Goal: Information Seeking & Learning: Learn about a topic

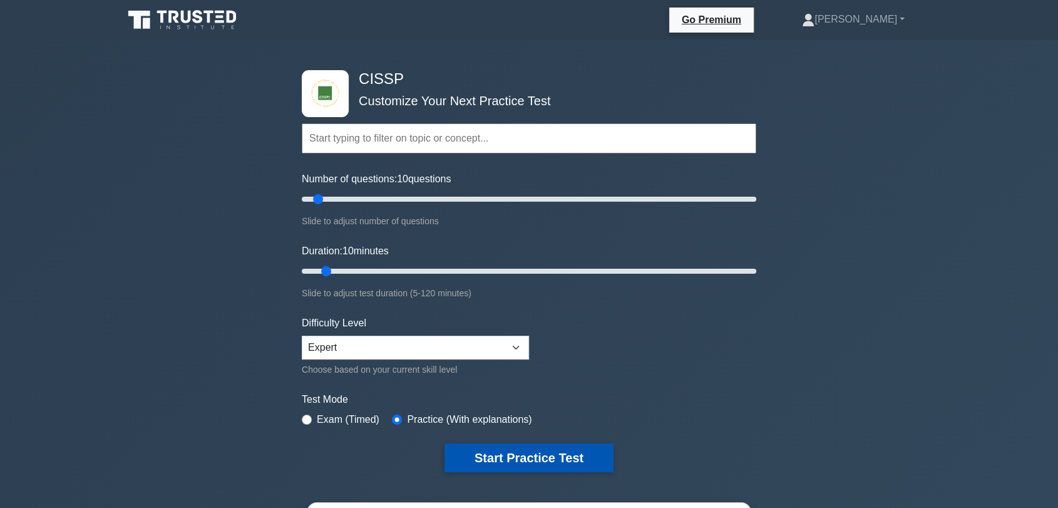
click at [499, 462] on button "Start Practice Test" at bounding box center [528, 457] width 169 height 29
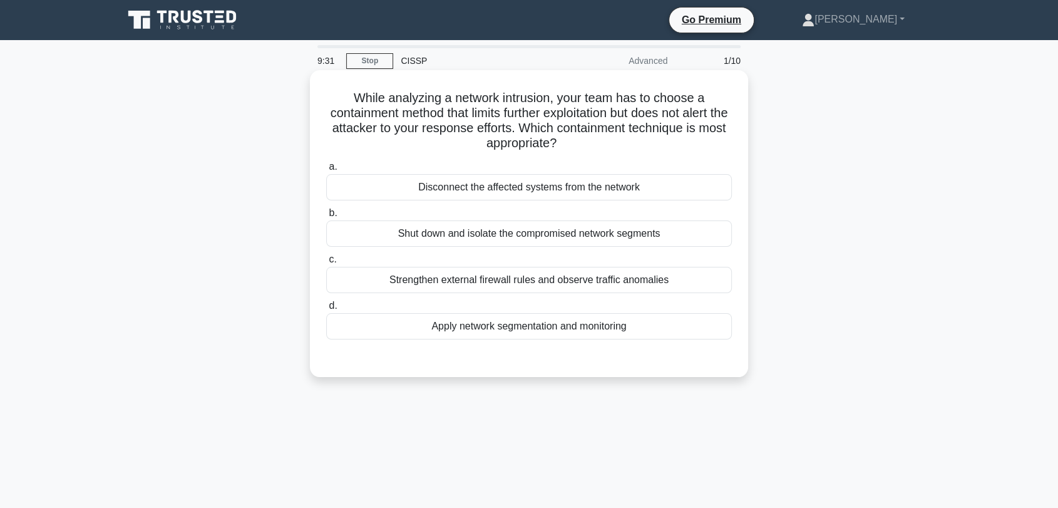
drag, startPoint x: 472, startPoint y: 110, endPoint x: 691, endPoint y: 142, distance: 221.3
click at [691, 142] on h5 "While analyzing a network intrusion, your team has to choose a containment meth…" at bounding box center [529, 120] width 408 height 61
click at [588, 320] on div "Apply network segmentation and monitoring" at bounding box center [529, 326] width 406 height 26
click at [326, 310] on input "d. Apply network segmentation and monitoring" at bounding box center [326, 306] width 0 height 8
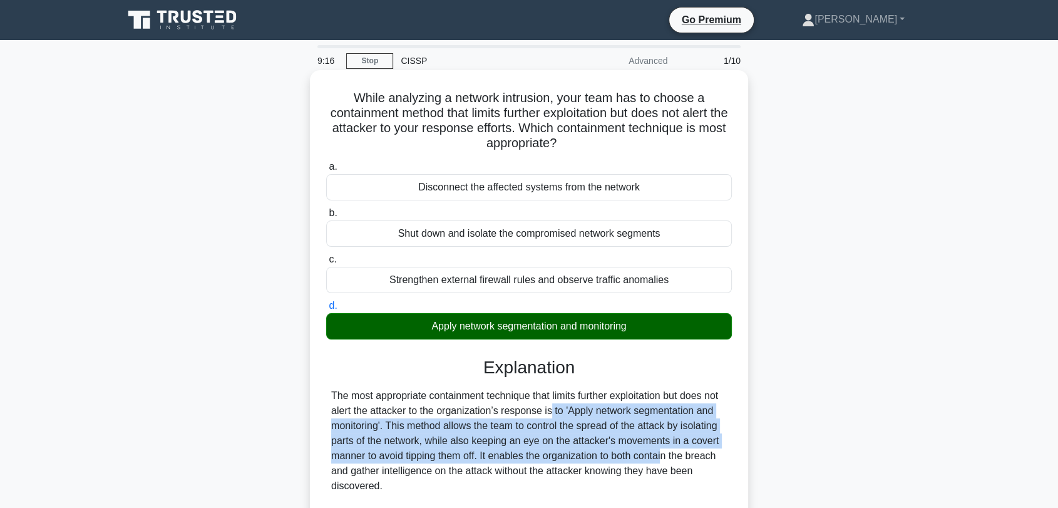
drag, startPoint x: 480, startPoint y: 411, endPoint x: 592, endPoint y: 450, distance: 118.8
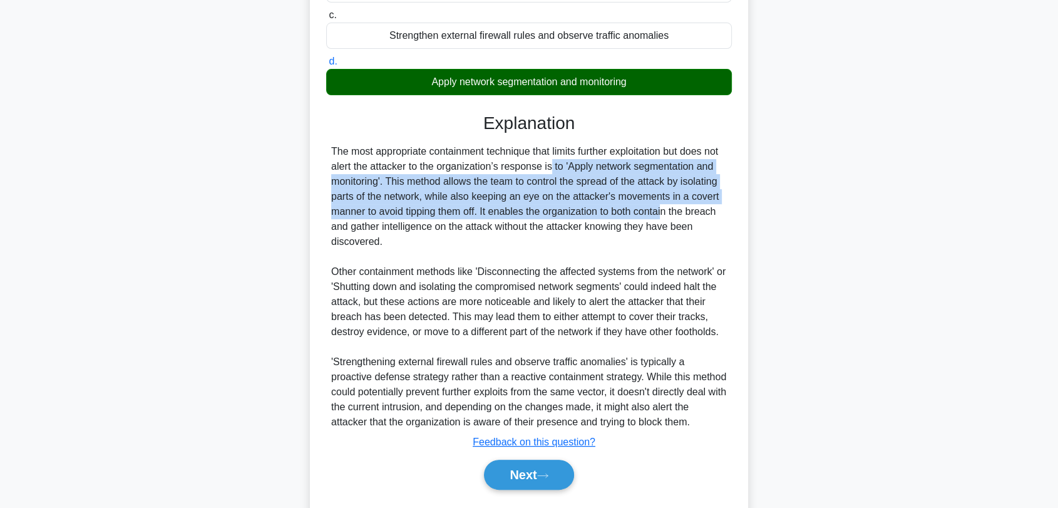
scroll to position [278, 0]
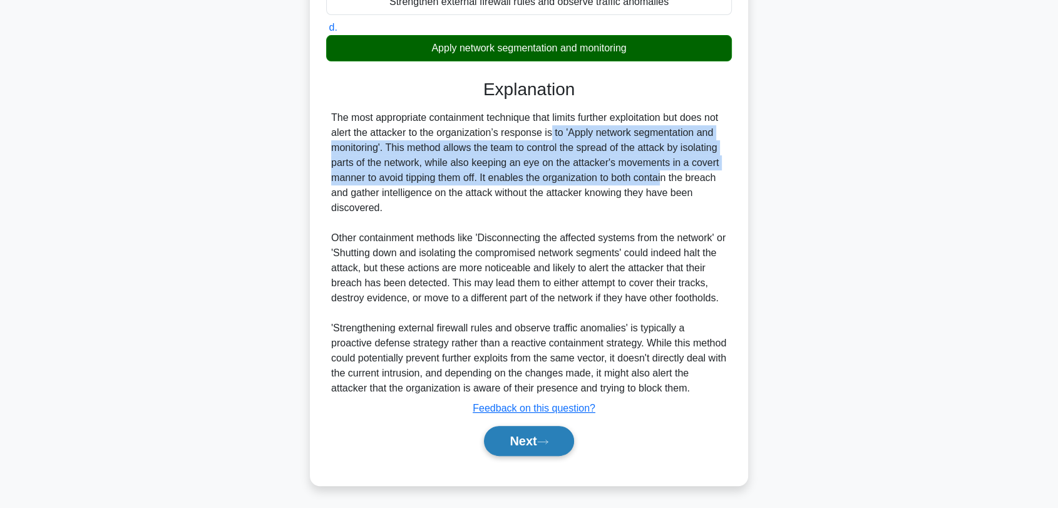
click at [551, 446] on button "Next" at bounding box center [528, 441] width 89 height 30
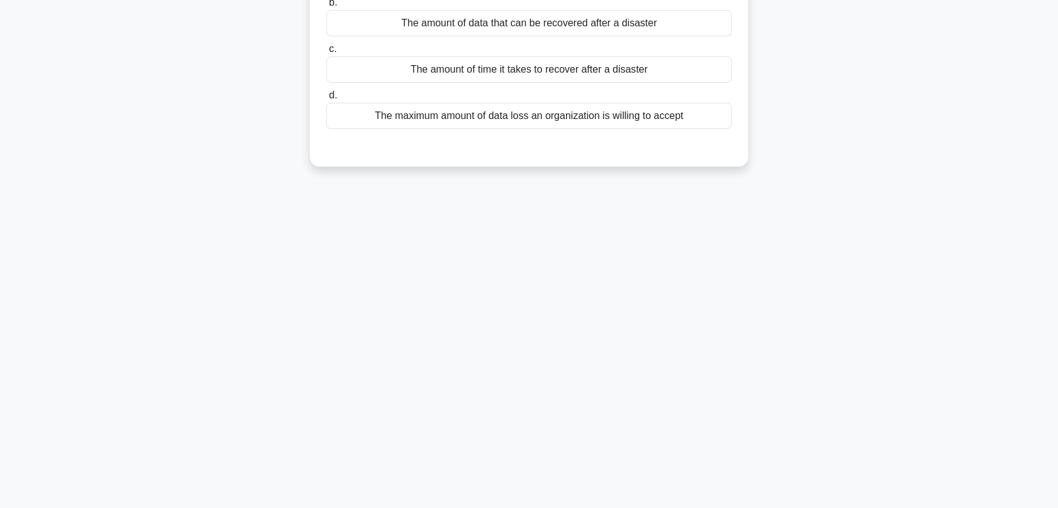
scroll to position [0, 0]
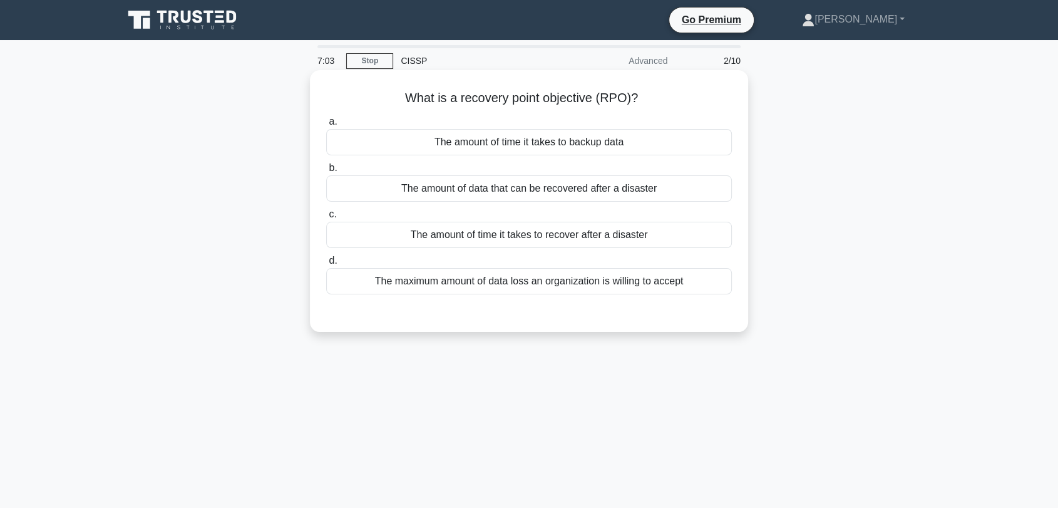
click at [519, 238] on div "The amount of time it takes to recover after a disaster" at bounding box center [529, 235] width 406 height 26
click at [326, 218] on input "c. The amount of time it takes to recover after a disaster" at bounding box center [326, 214] width 0 height 8
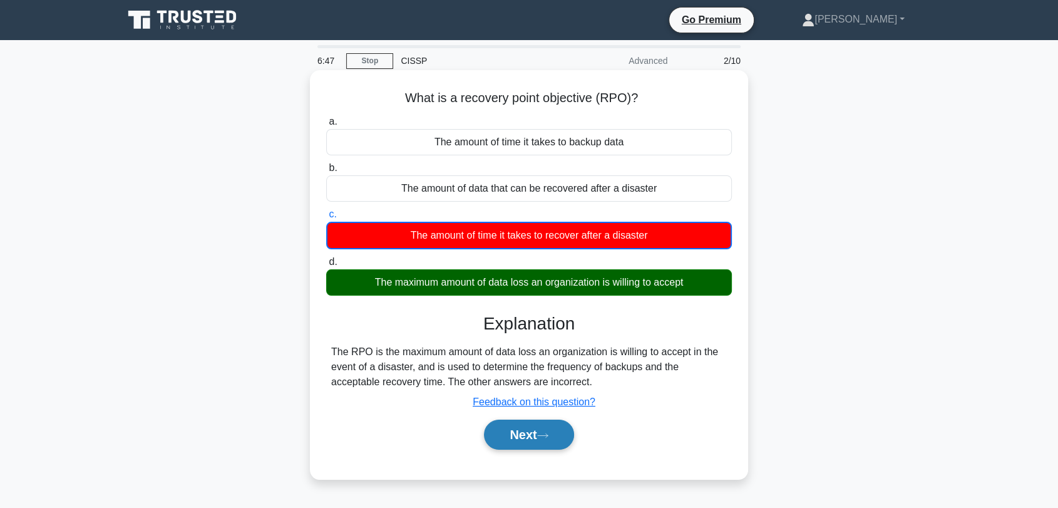
click at [558, 447] on button "Next" at bounding box center [528, 434] width 89 height 30
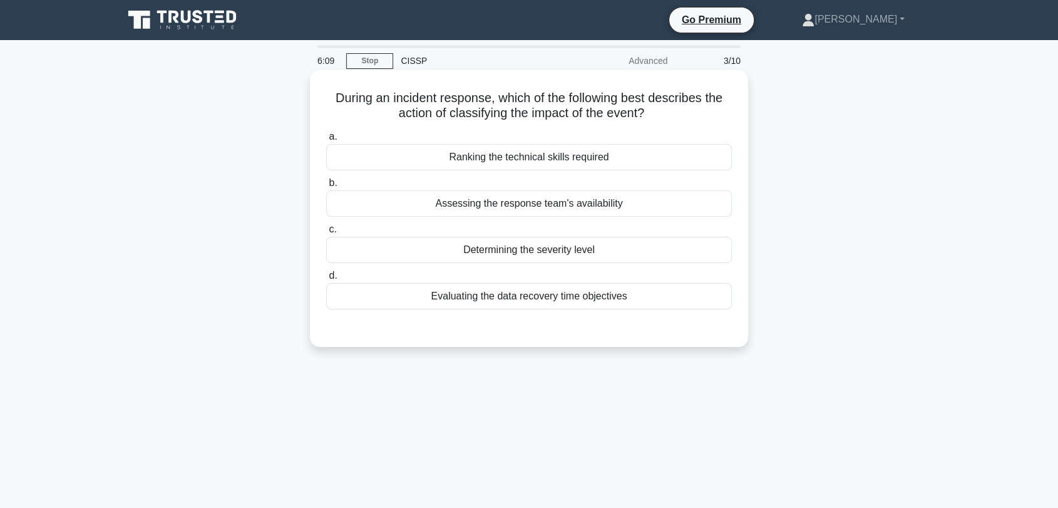
click at [476, 297] on div "Evaluating the data recovery time objectives" at bounding box center [529, 296] width 406 height 26
click at [326, 280] on input "d. Evaluating the data recovery time objectives" at bounding box center [326, 276] width 0 height 8
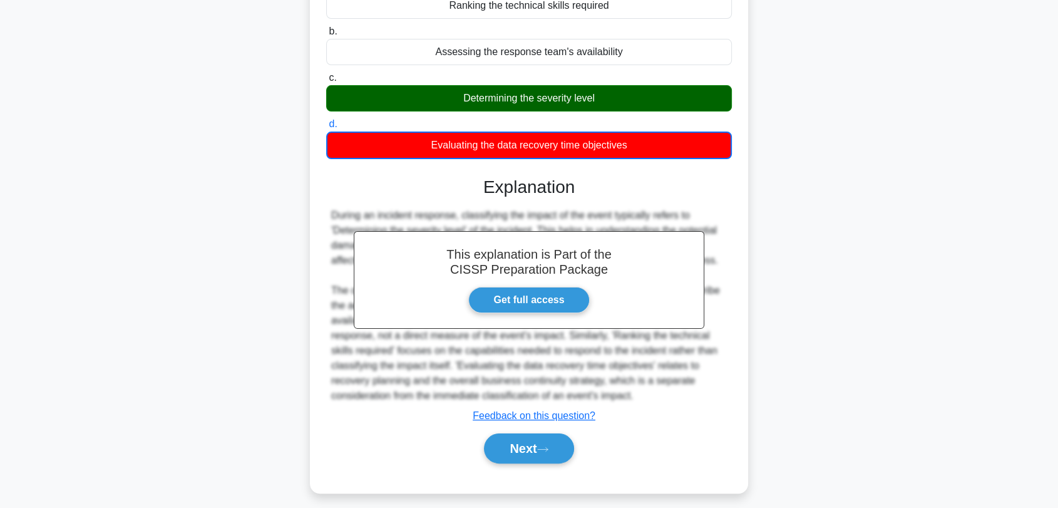
scroll to position [169, 0]
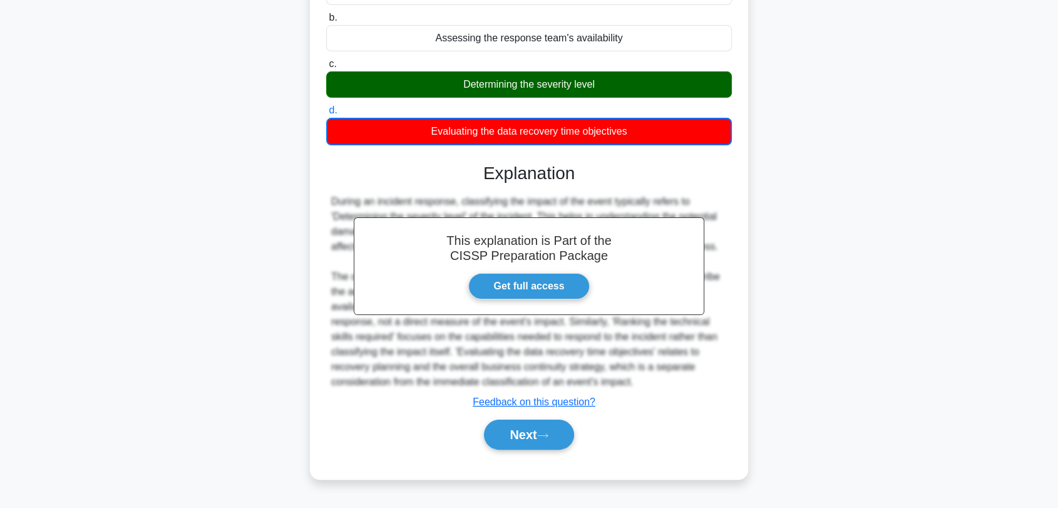
click at [651, 498] on div "2:40 Stop CISSP Advanced 3/10 During an incident response, which of the followi…" at bounding box center [529, 190] width 826 height 626
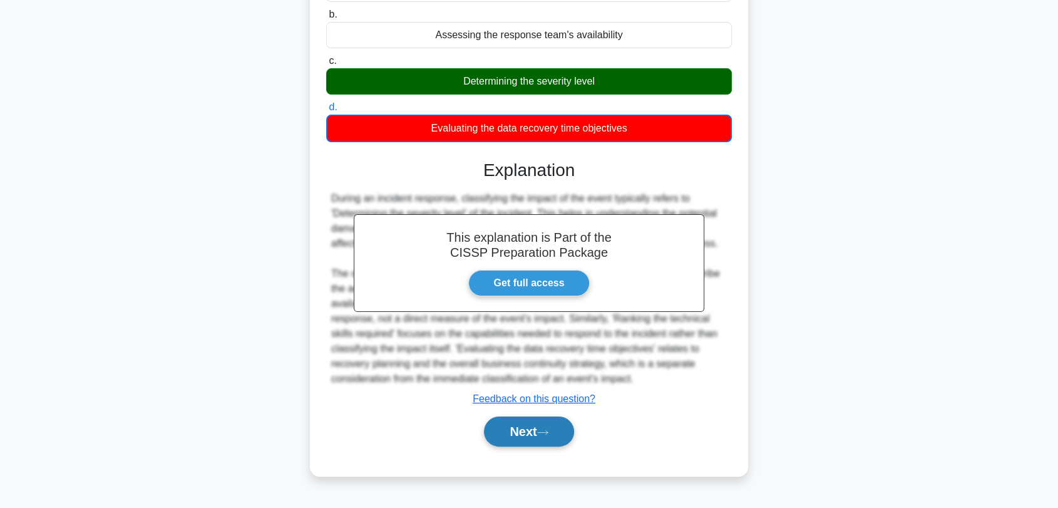
click at [501, 422] on button "Next" at bounding box center [528, 431] width 89 height 30
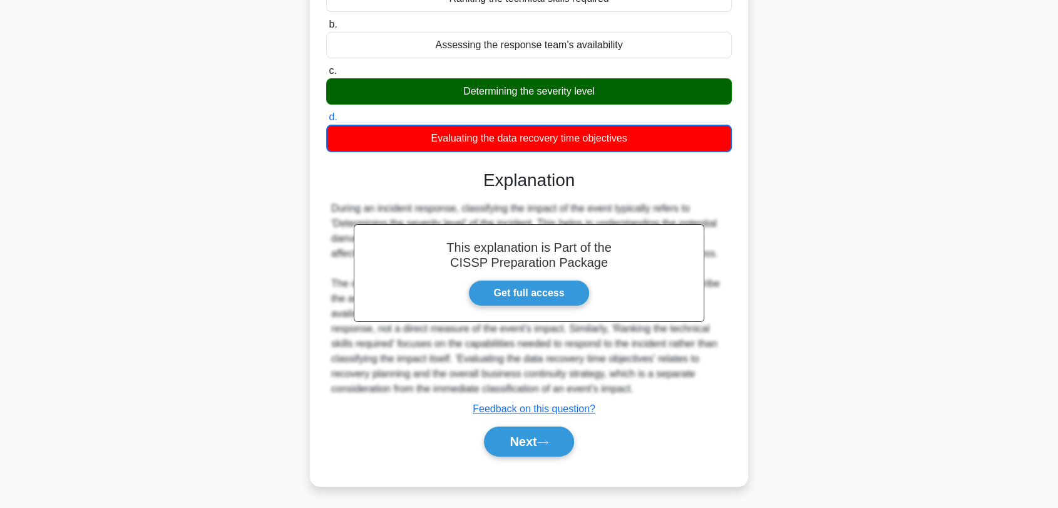
scroll to position [0, 0]
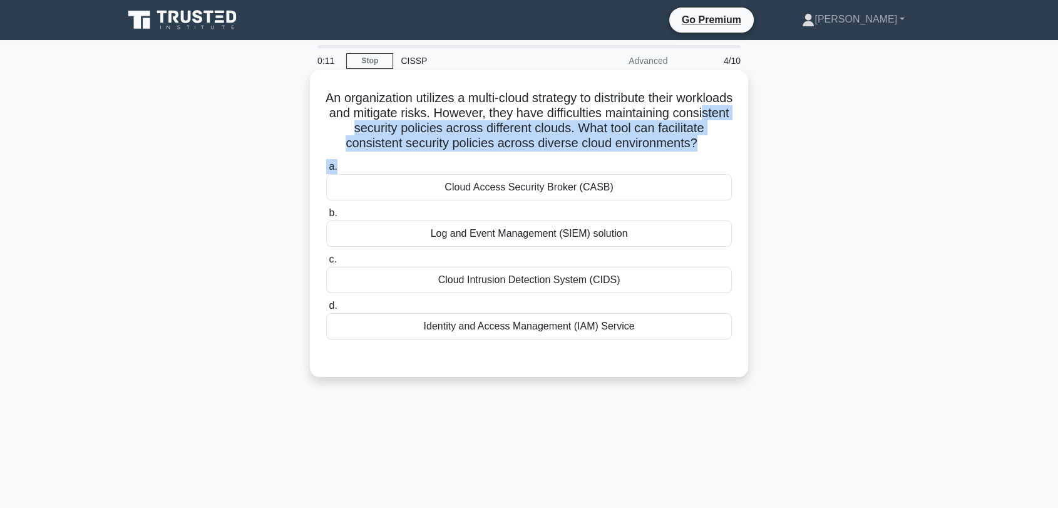
drag, startPoint x: 434, startPoint y: 128, endPoint x: 646, endPoint y: 183, distance: 218.6
click at [646, 183] on div "An organization utilizes a multi-cloud strategy to distribute their workloads a…" at bounding box center [529, 223] width 428 height 297
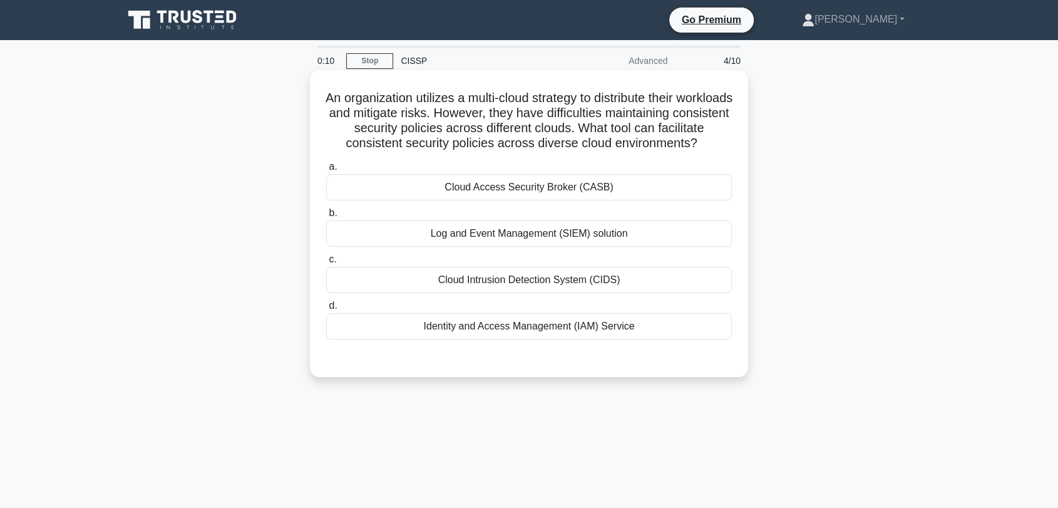
click at [625, 199] on div "Cloud Access Security Broker (CASB)" at bounding box center [529, 187] width 406 height 26
click at [326, 171] on input "a. Cloud Access Security Broker (CASB)" at bounding box center [326, 167] width 0 height 8
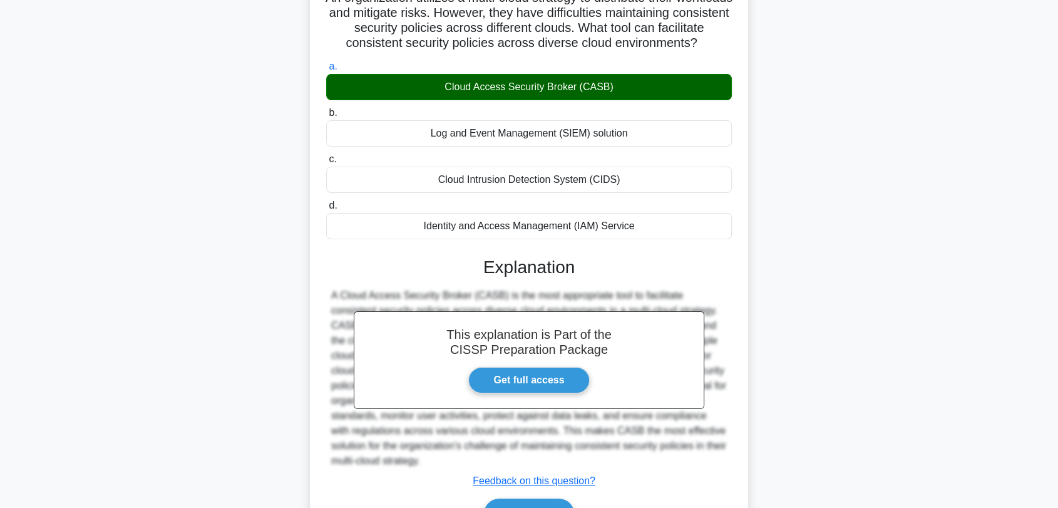
scroll to position [189, 0]
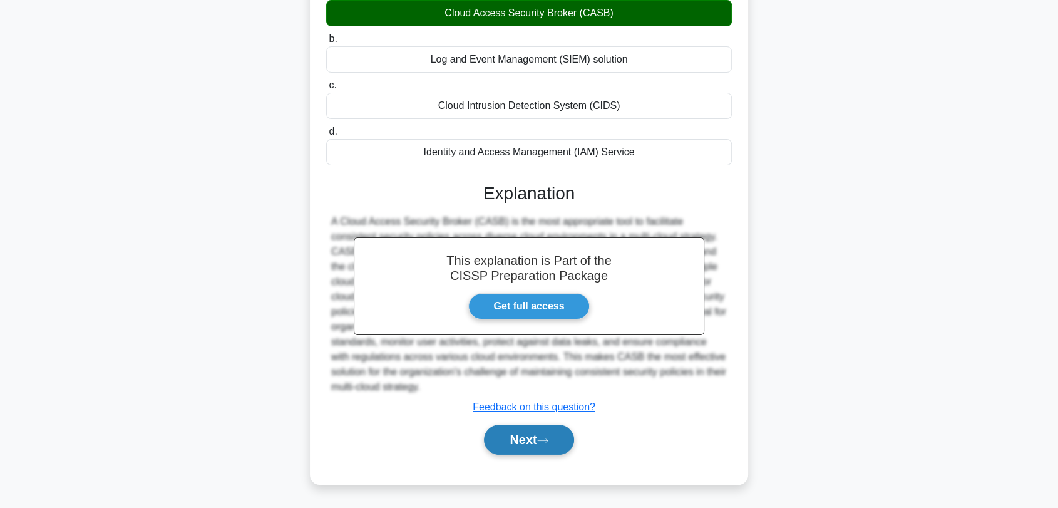
click at [510, 454] on div "Next" at bounding box center [529, 439] width 406 height 40
click at [515, 439] on button "Next" at bounding box center [528, 439] width 89 height 30
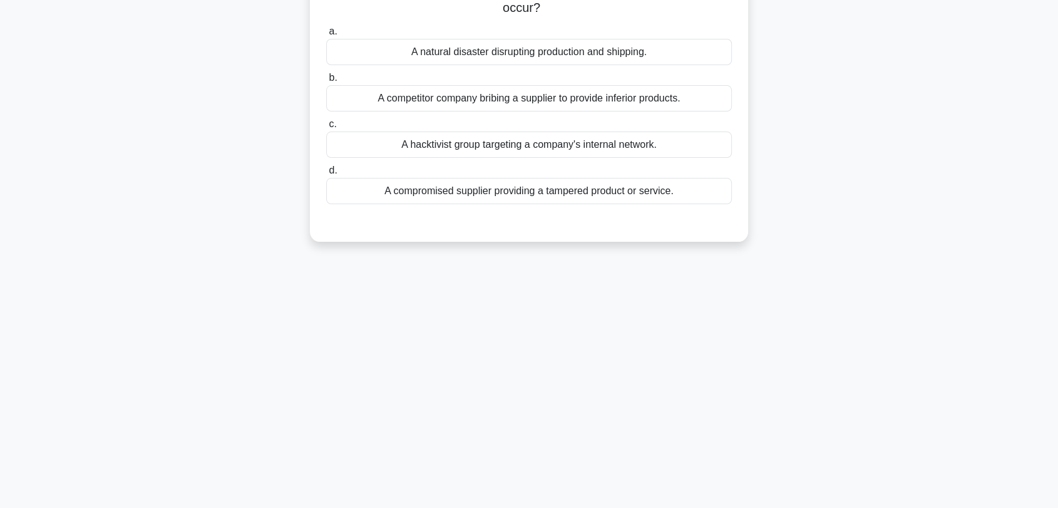
scroll to position [0, 0]
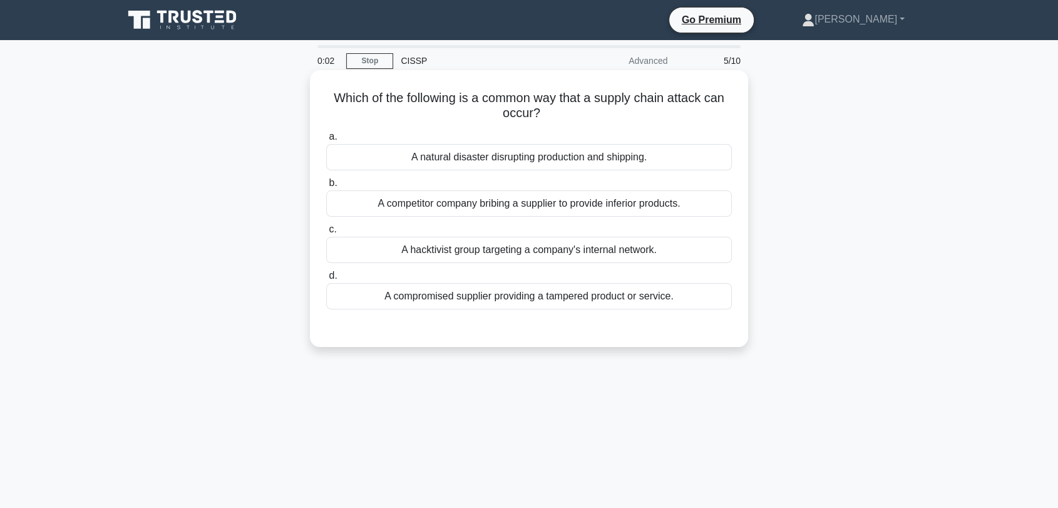
click at [541, 299] on div "A compromised supplier providing a tampered product or service." at bounding box center [529, 296] width 406 height 26
click at [326, 280] on input "d. A compromised supplier providing a tampered product or service." at bounding box center [326, 276] width 0 height 8
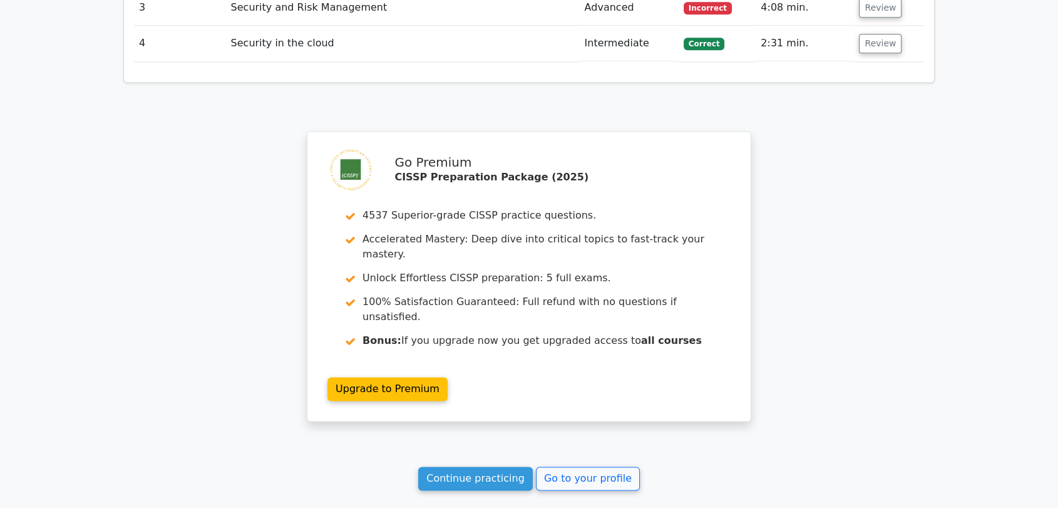
scroll to position [1805, 0]
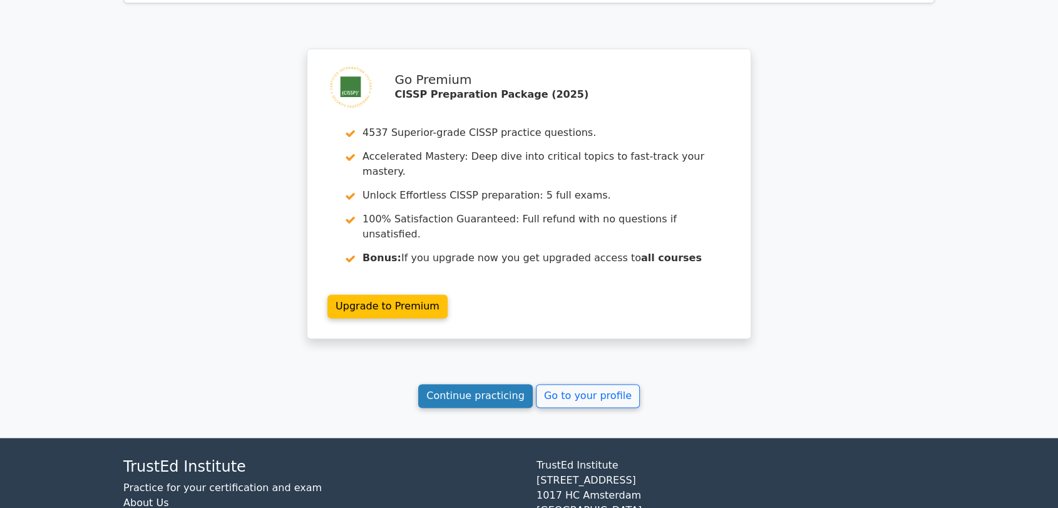
click at [461, 384] on link "Continue practicing" at bounding box center [475, 396] width 115 height 24
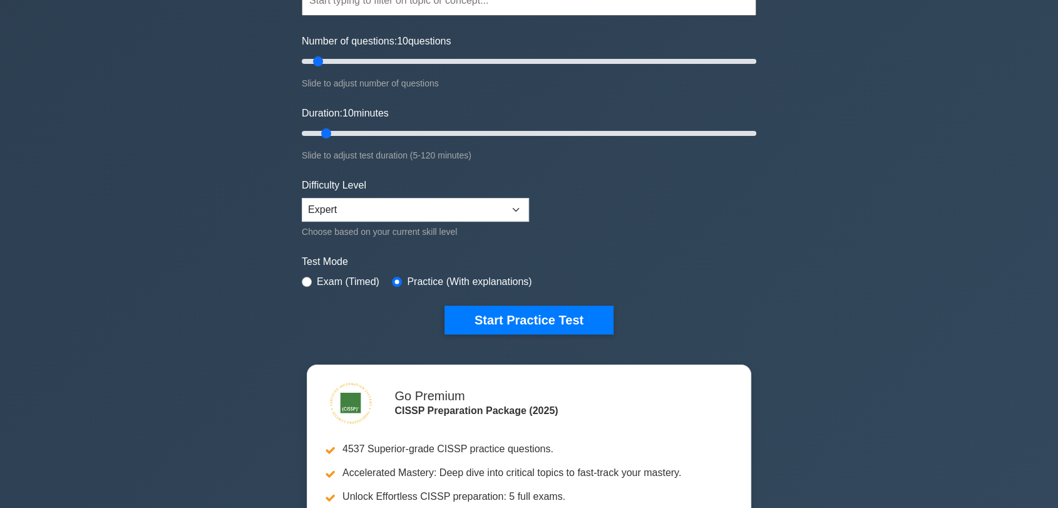
scroll to position [139, 0]
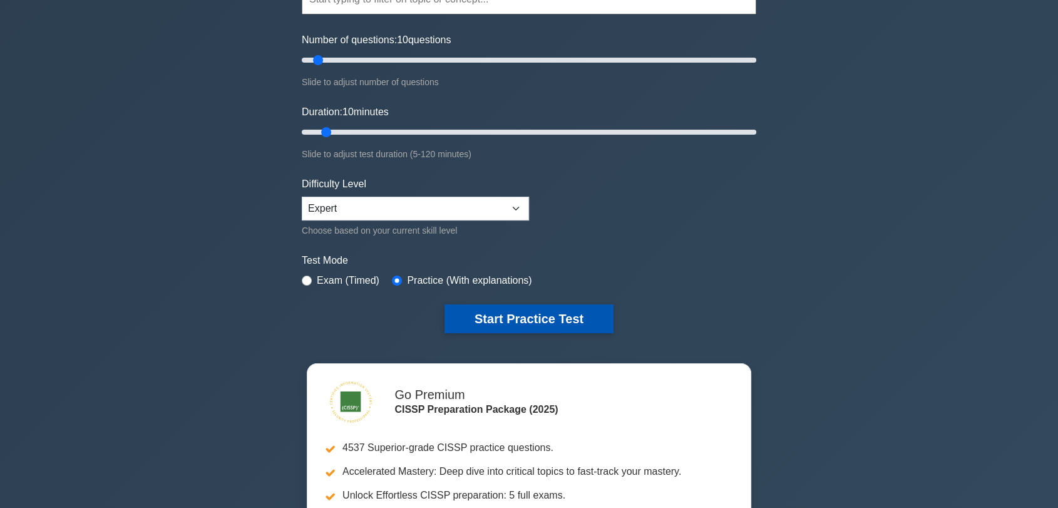
click at [538, 315] on button "Start Practice Test" at bounding box center [528, 318] width 169 height 29
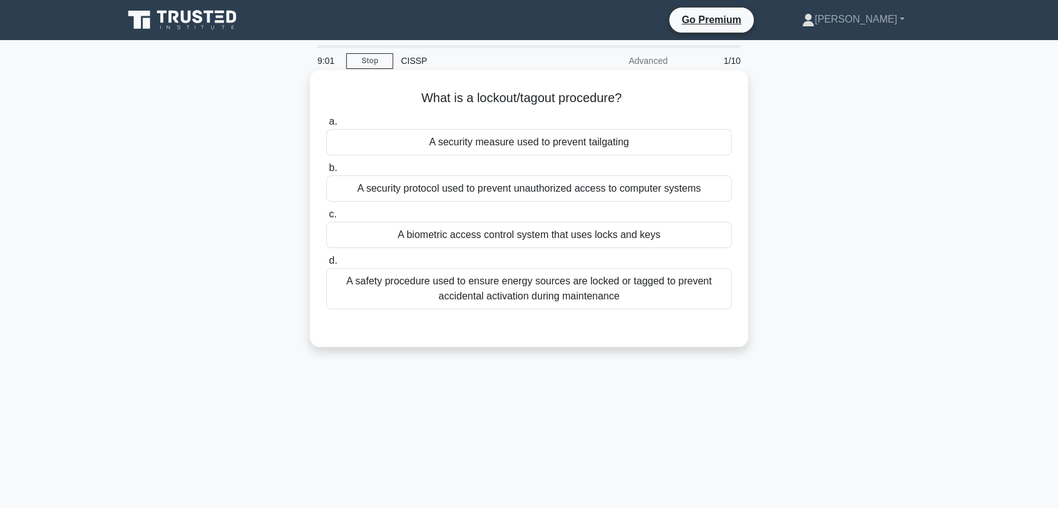
click at [586, 183] on div "A security protocol used to prevent unauthorized access to computer systems" at bounding box center [529, 188] width 406 height 26
click at [326, 172] on input "b. A security protocol used to prevent unauthorized access to computer systems" at bounding box center [326, 168] width 0 height 8
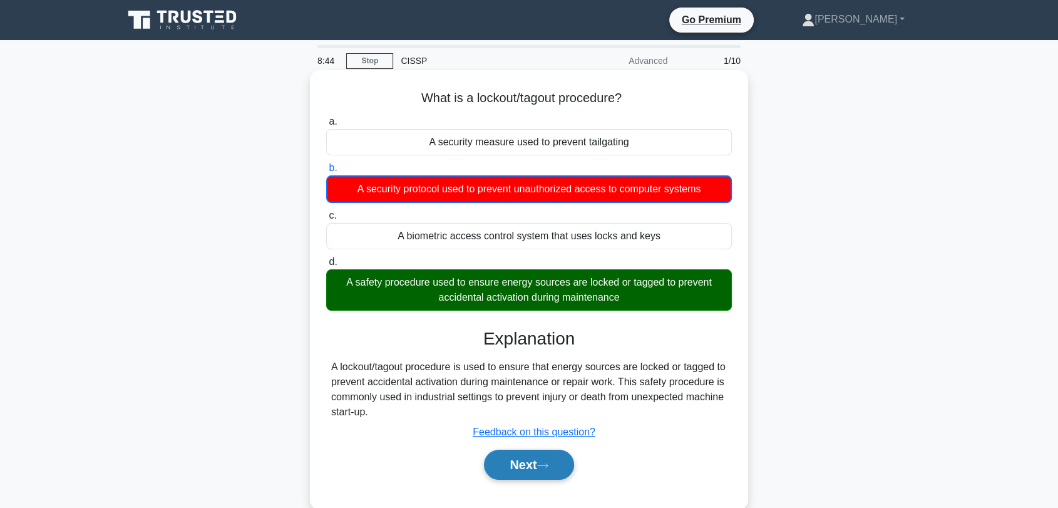
click at [548, 467] on icon at bounding box center [542, 465] width 11 height 7
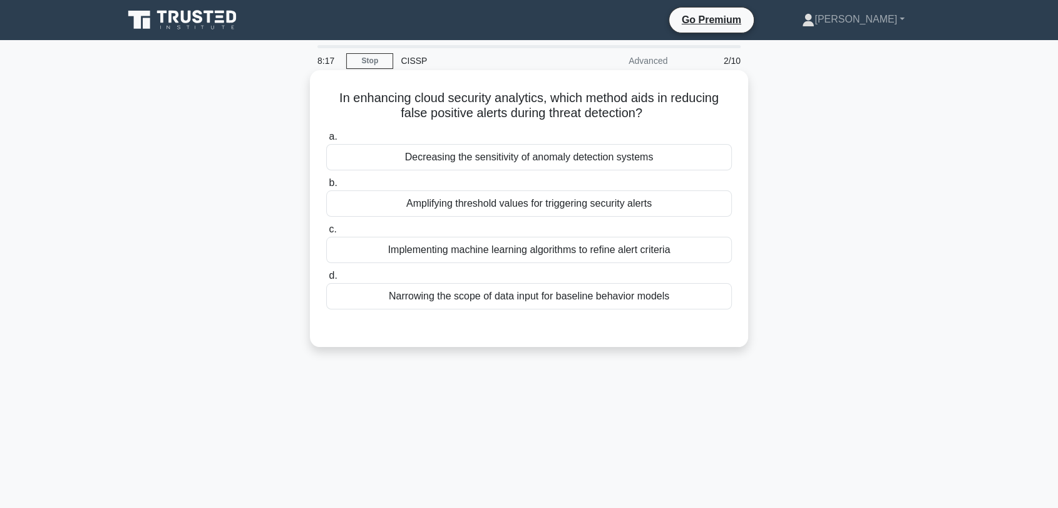
click at [377, 255] on div "Implementing machine learning algorithms to refine alert criteria" at bounding box center [529, 250] width 406 height 26
click at [326, 233] on input "c. Implementing machine learning algorithms to refine alert criteria" at bounding box center [326, 229] width 0 height 8
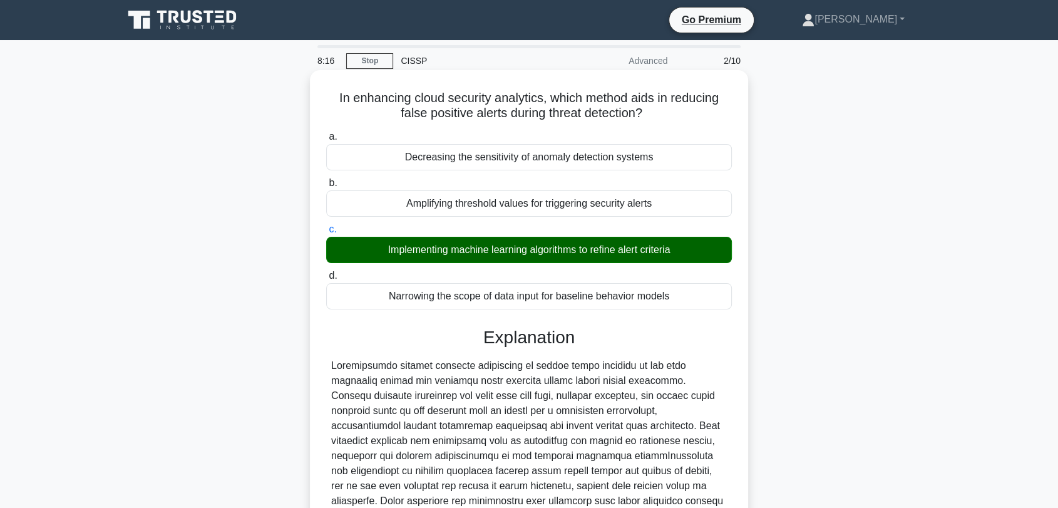
scroll to position [264, 0]
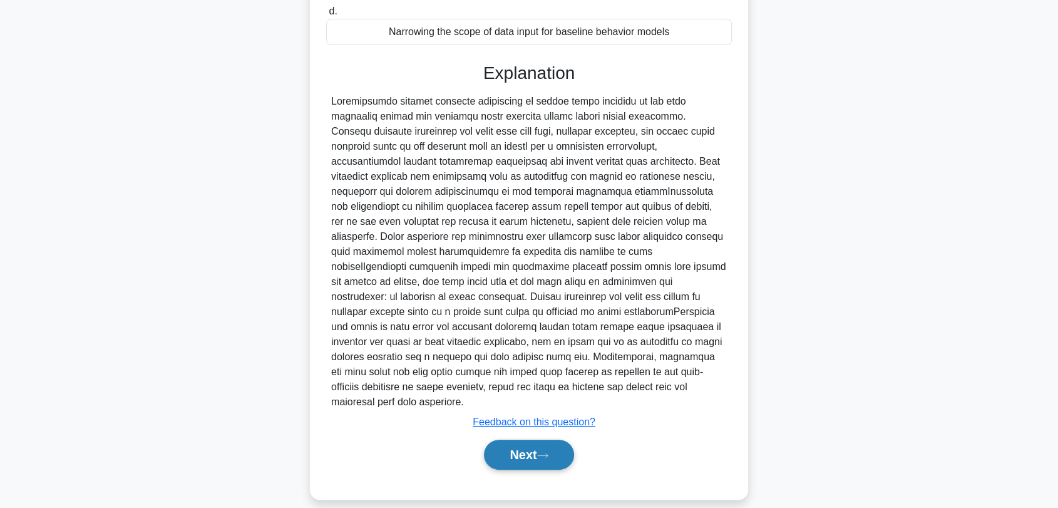
click at [556, 444] on button "Next" at bounding box center [528, 454] width 89 height 30
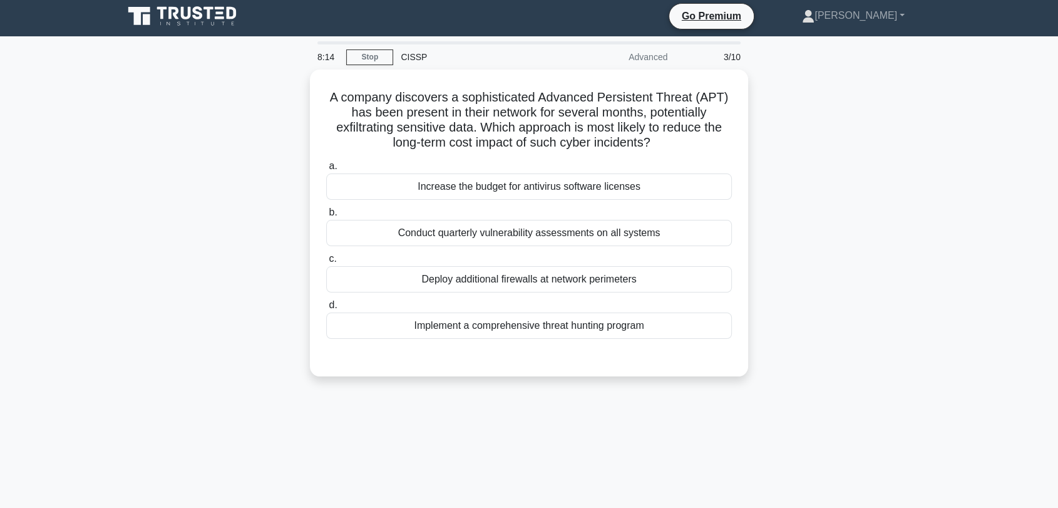
scroll to position [0, 0]
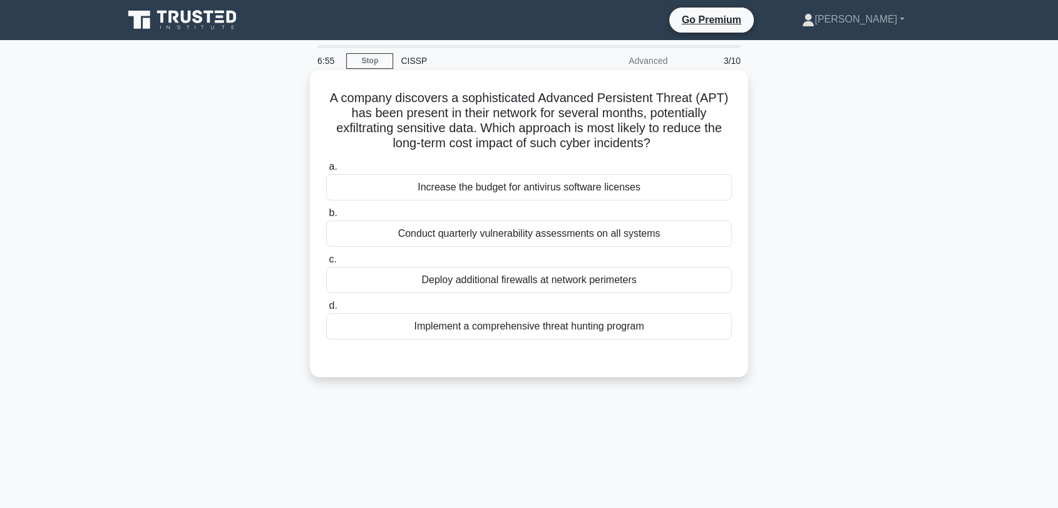
click at [682, 273] on div "Deploy additional firewalls at network perimeters" at bounding box center [529, 280] width 406 height 26
click at [326, 263] on input "c. Deploy additional firewalls at network perimeters" at bounding box center [326, 259] width 0 height 8
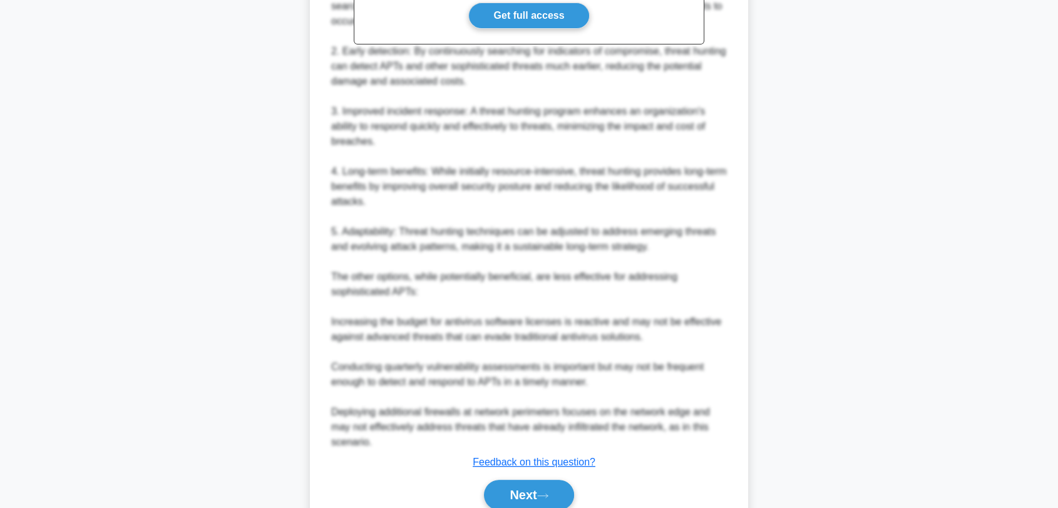
scroll to position [521, 0]
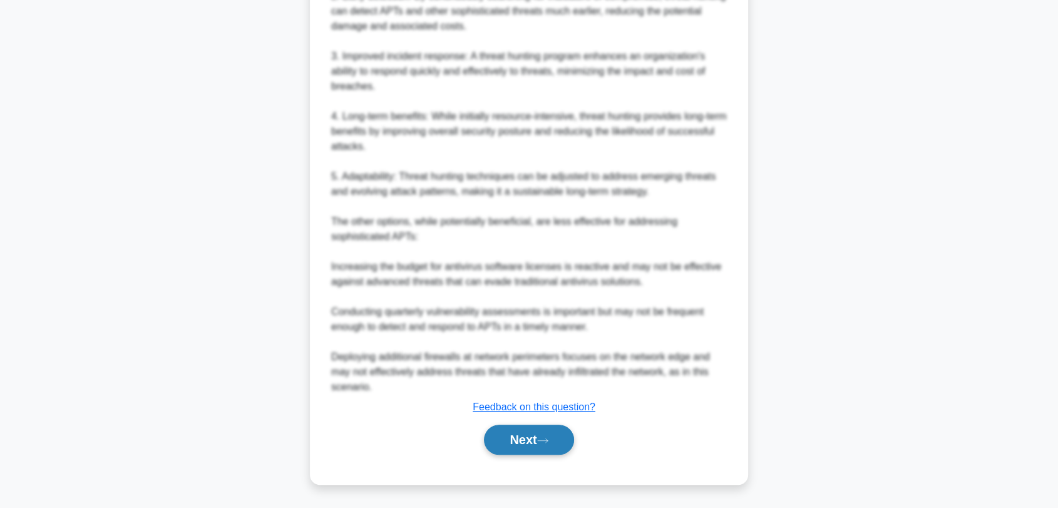
click at [550, 429] on button "Next" at bounding box center [528, 439] width 89 height 30
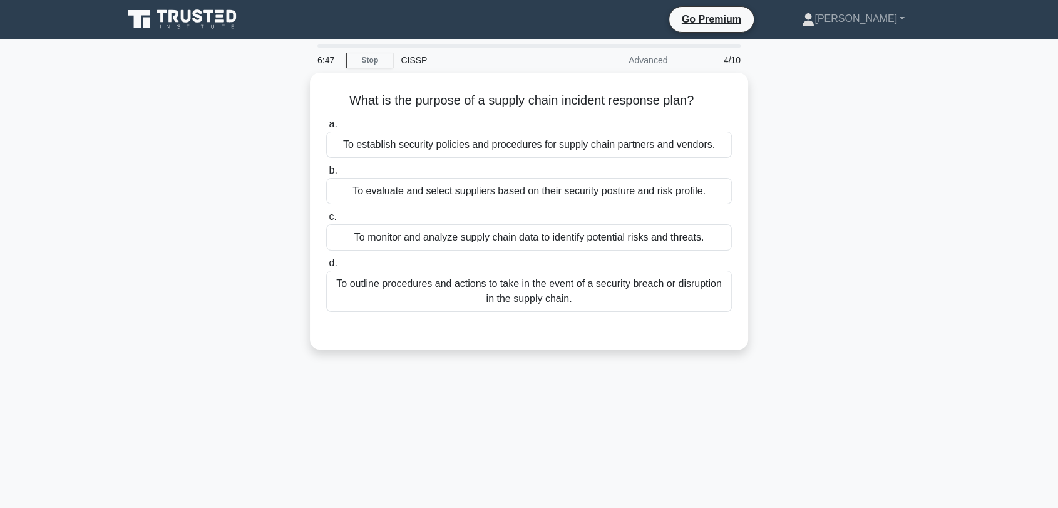
scroll to position [0, 0]
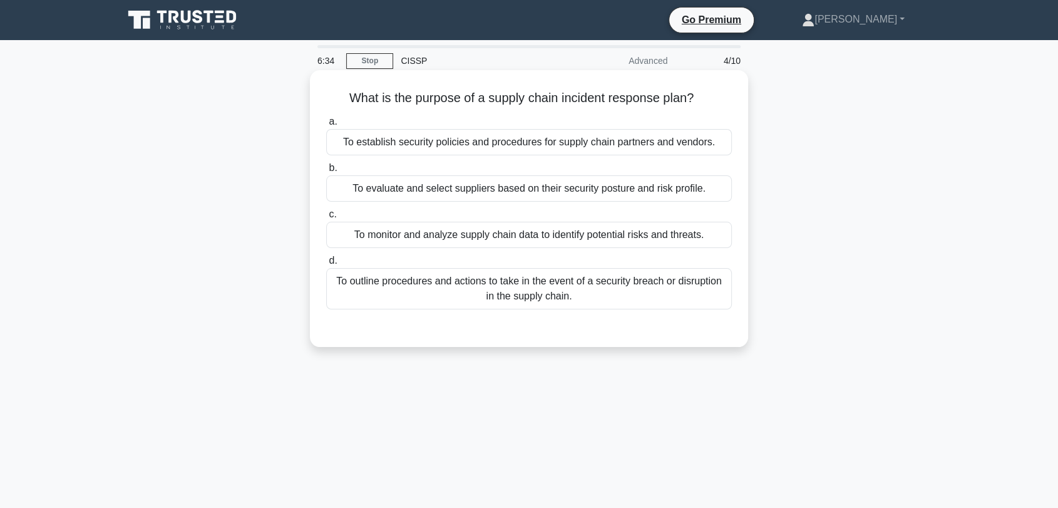
click at [580, 288] on div "To outline procedures and actions to take in the event of a security breach or …" at bounding box center [529, 288] width 406 height 41
click at [326, 265] on input "d. To outline procedures and actions to take in the event of a security breach …" at bounding box center [326, 261] width 0 height 8
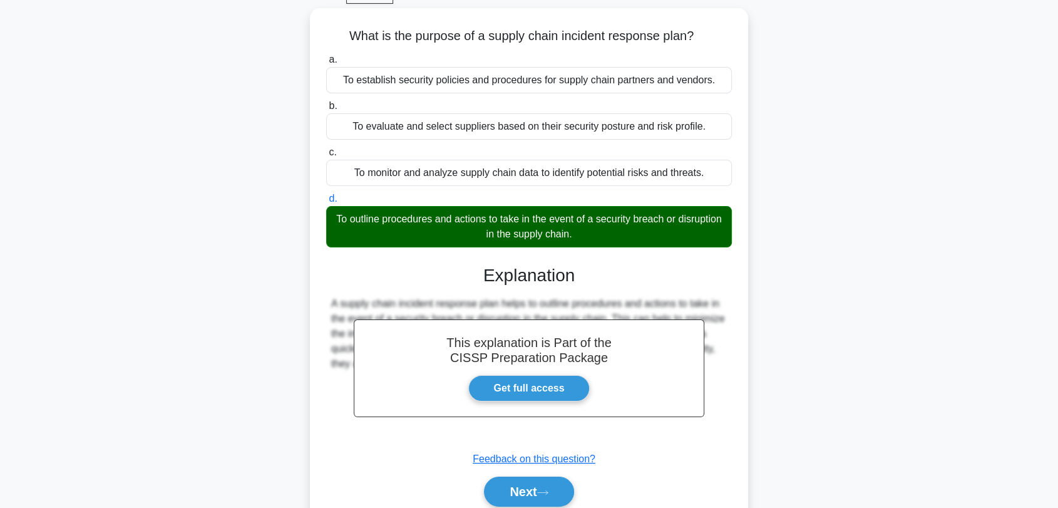
scroll to position [169, 0]
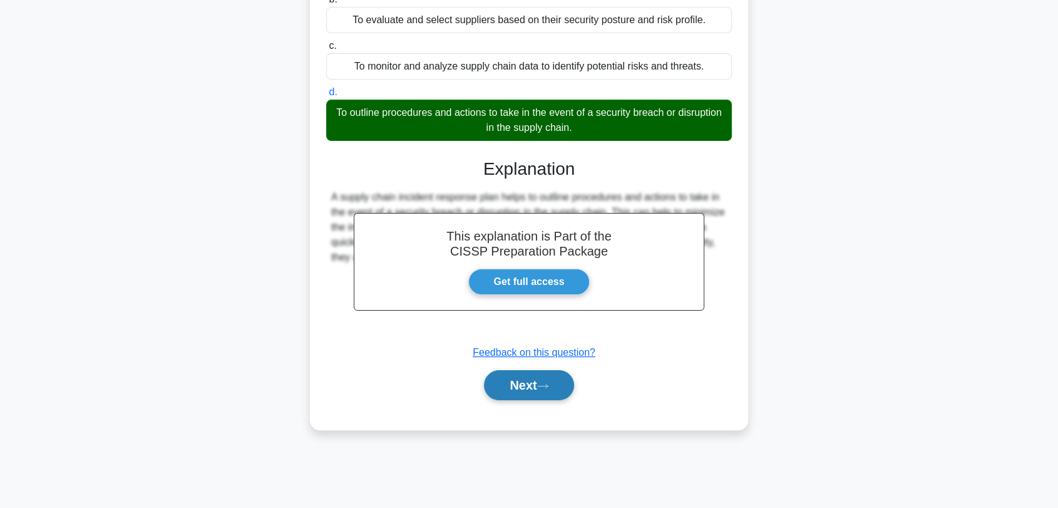
click at [555, 395] on button "Next" at bounding box center [528, 385] width 89 height 30
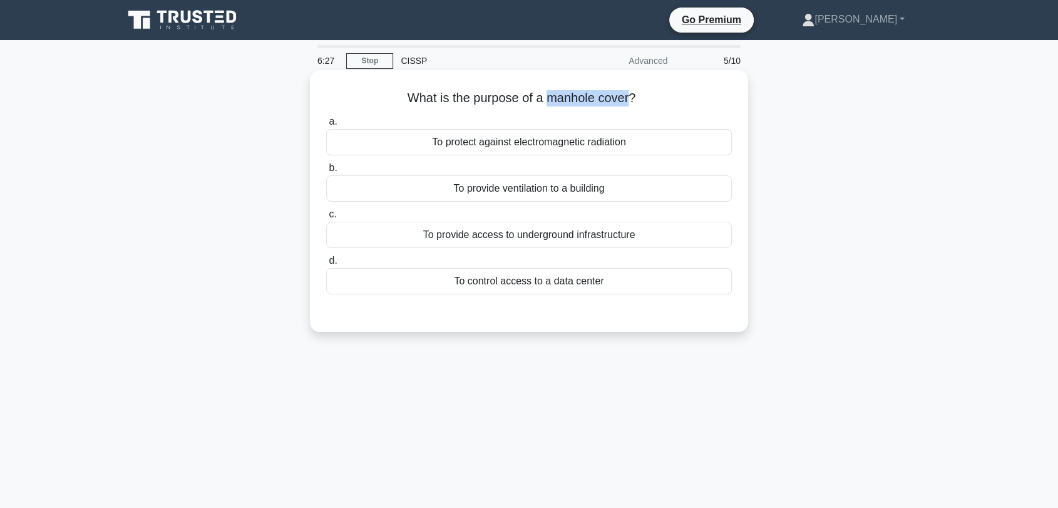
drag, startPoint x: 548, startPoint y: 100, endPoint x: 631, endPoint y: 101, distance: 82.6
click at [631, 101] on h5 "What is the purpose of a manhole cover? .spinner_0XTQ{transform-origin:center;a…" at bounding box center [529, 98] width 408 height 16
click at [402, 232] on div "To provide access to underground infrastructure" at bounding box center [529, 235] width 406 height 26
click at [326, 218] on input "c. To provide access to underground infrastructure" at bounding box center [326, 214] width 0 height 8
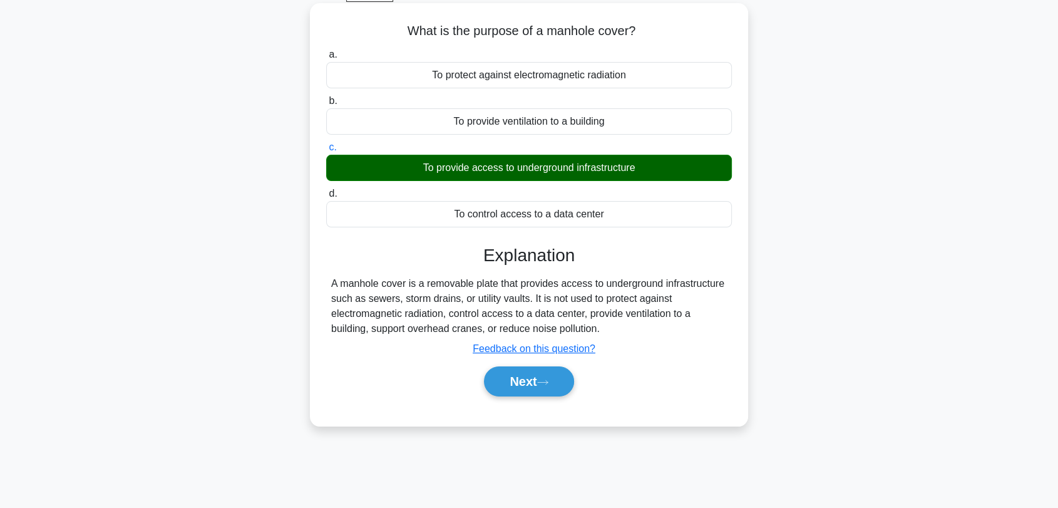
scroll to position [169, 0]
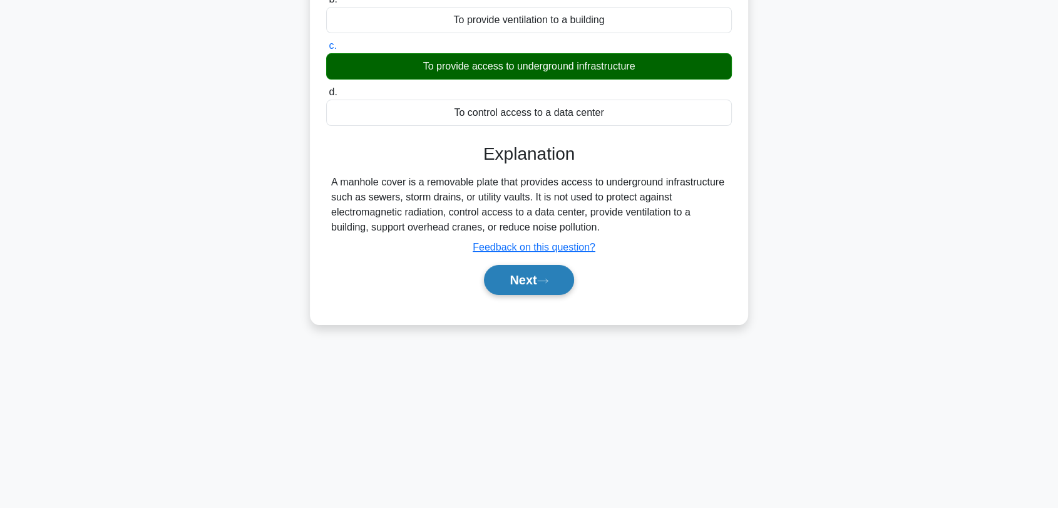
click at [515, 278] on button "Next" at bounding box center [528, 280] width 89 height 30
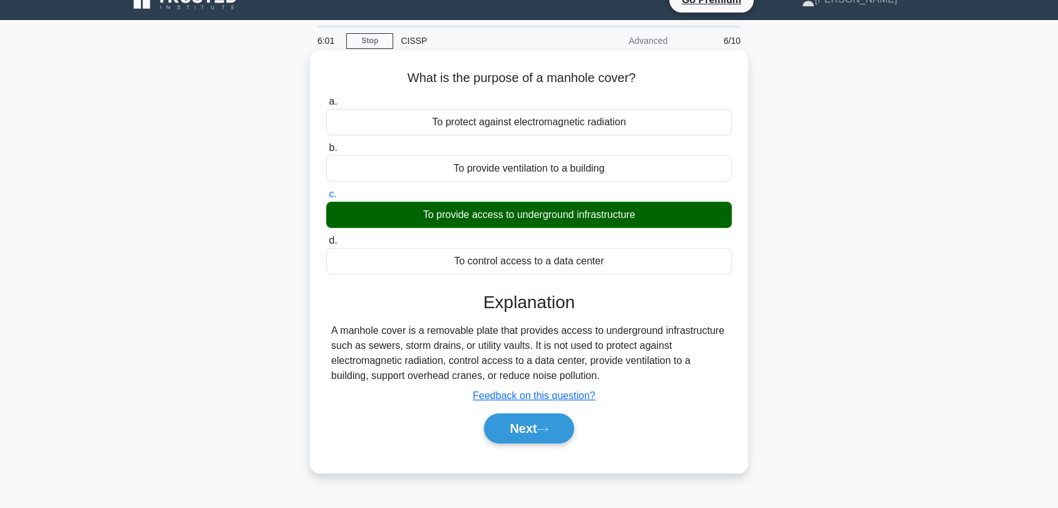
scroll to position [0, 0]
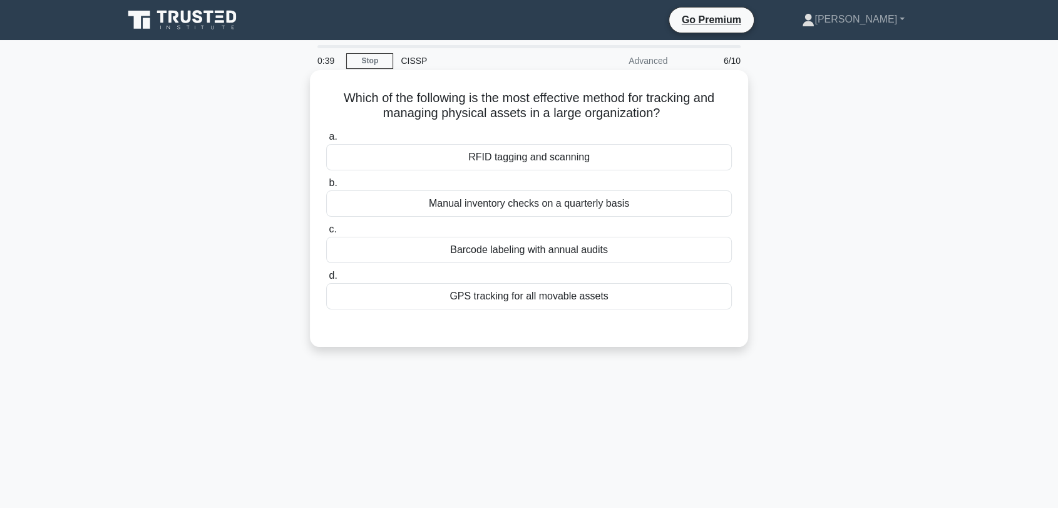
click at [591, 151] on div "RFID tagging and scanning" at bounding box center [529, 157] width 406 height 26
click at [326, 141] on input "a. RFID tagging and scanning" at bounding box center [326, 137] width 0 height 8
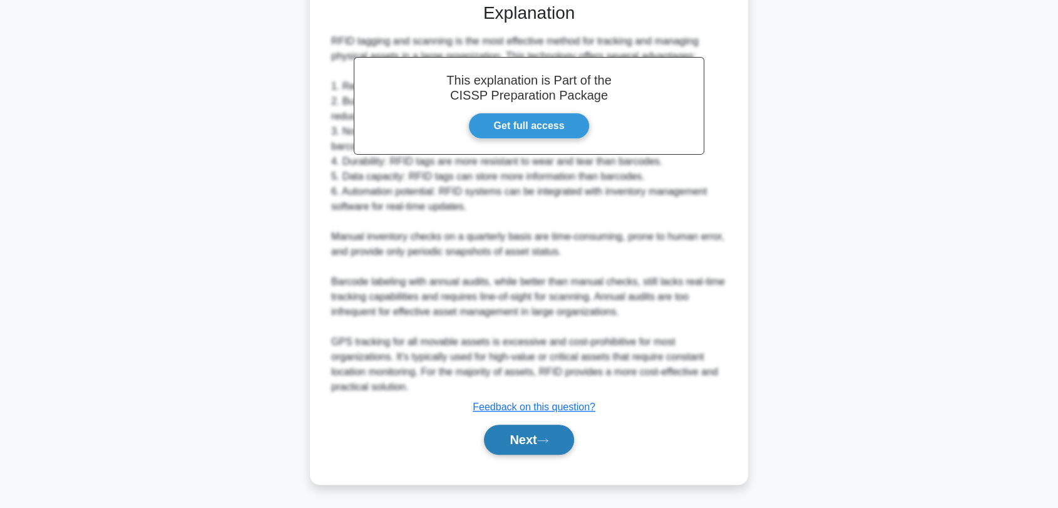
click at [550, 443] on button "Next" at bounding box center [528, 439] width 89 height 30
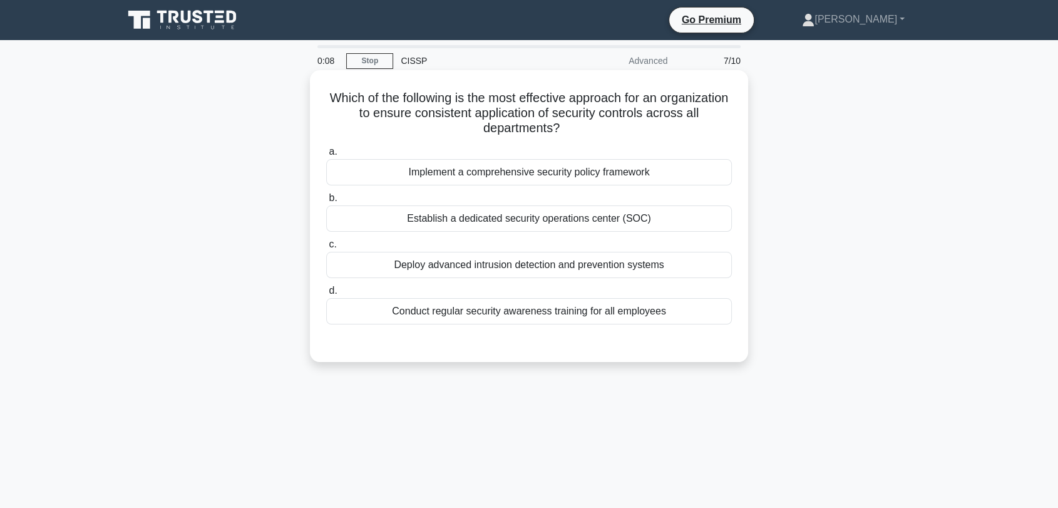
click at [533, 216] on div "Establish a dedicated security operations center (SOC)" at bounding box center [529, 218] width 406 height 26
click at [326, 202] on input "b. Establish a dedicated security operations center (SOC)" at bounding box center [326, 198] width 0 height 8
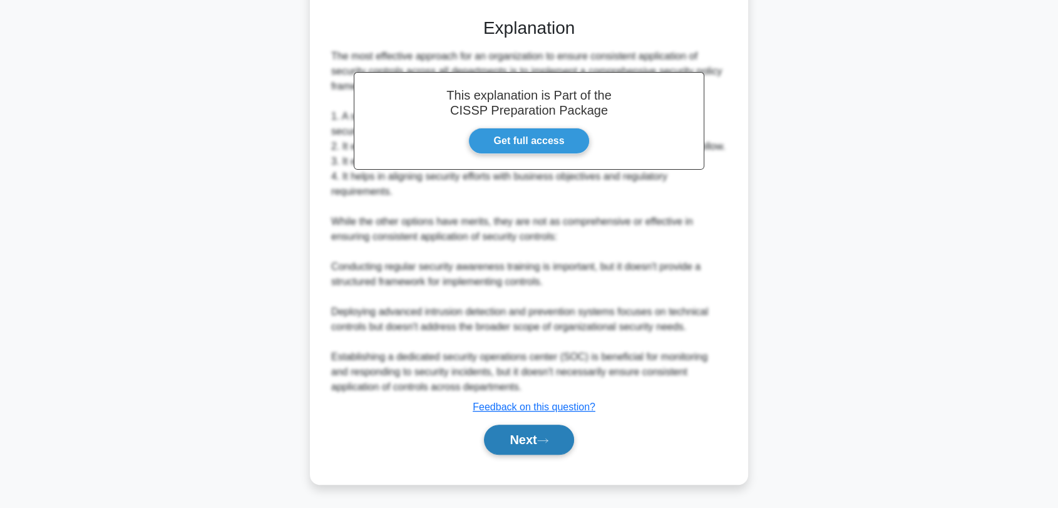
click at [538, 443] on button "Next" at bounding box center [528, 439] width 89 height 30
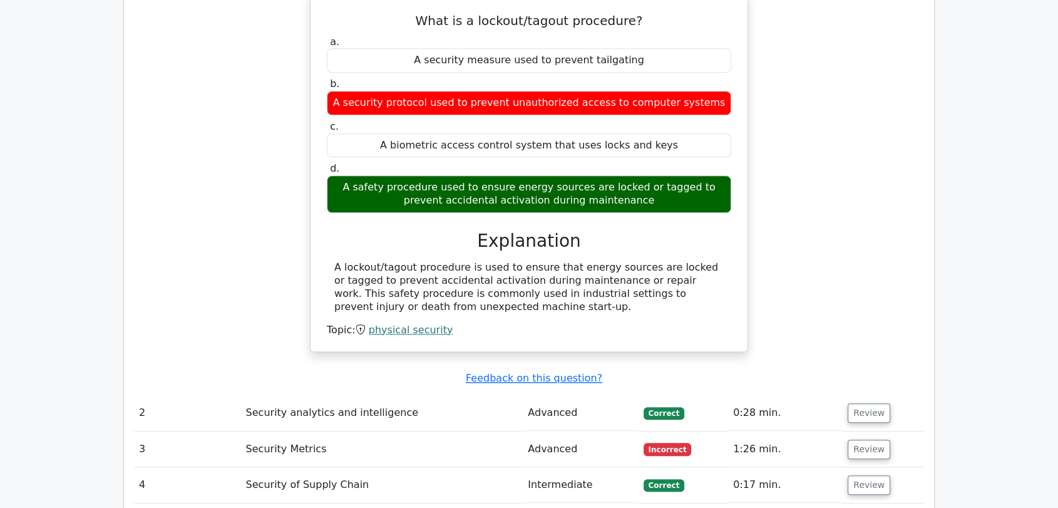
scroll to position [1181, 0]
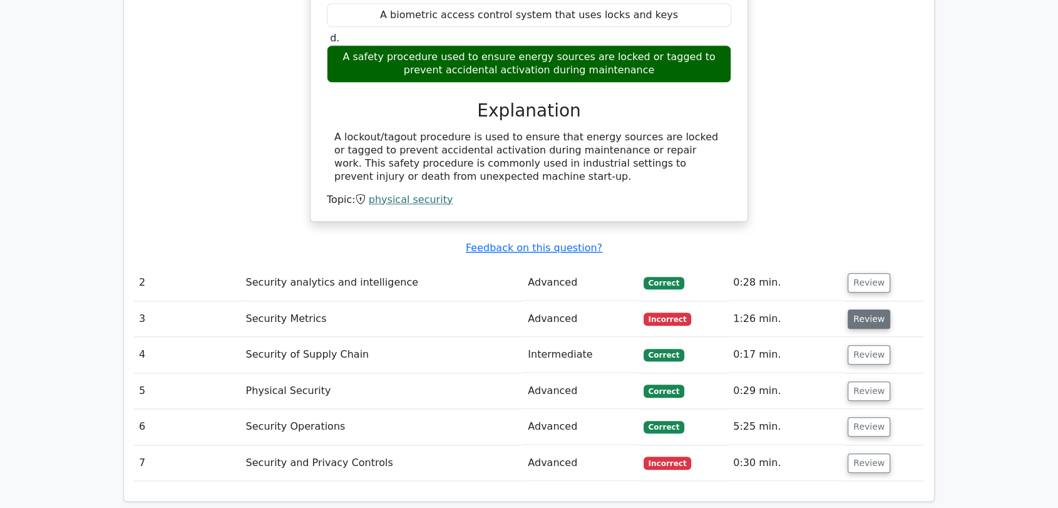
click at [856, 309] on button "Review" at bounding box center [868, 318] width 43 height 19
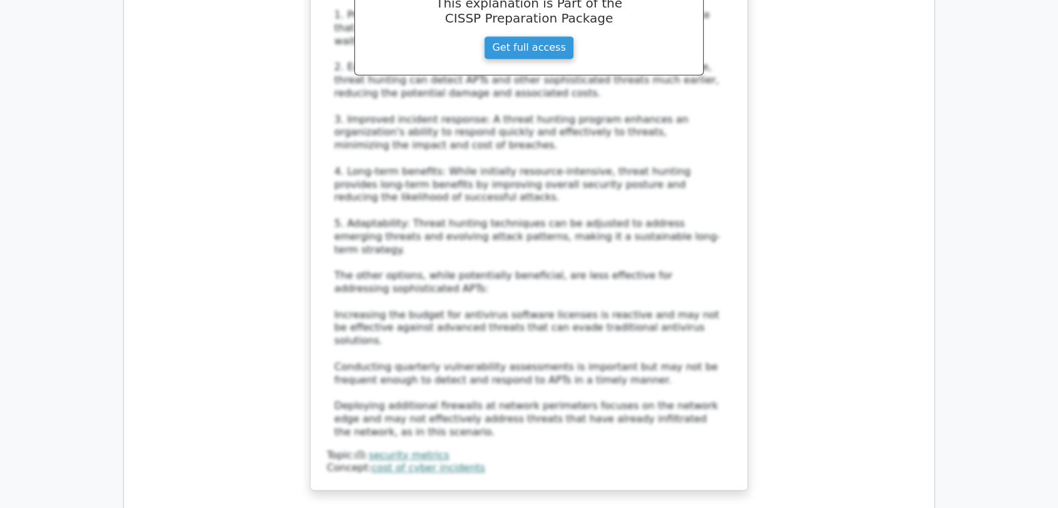
scroll to position [2086, 0]
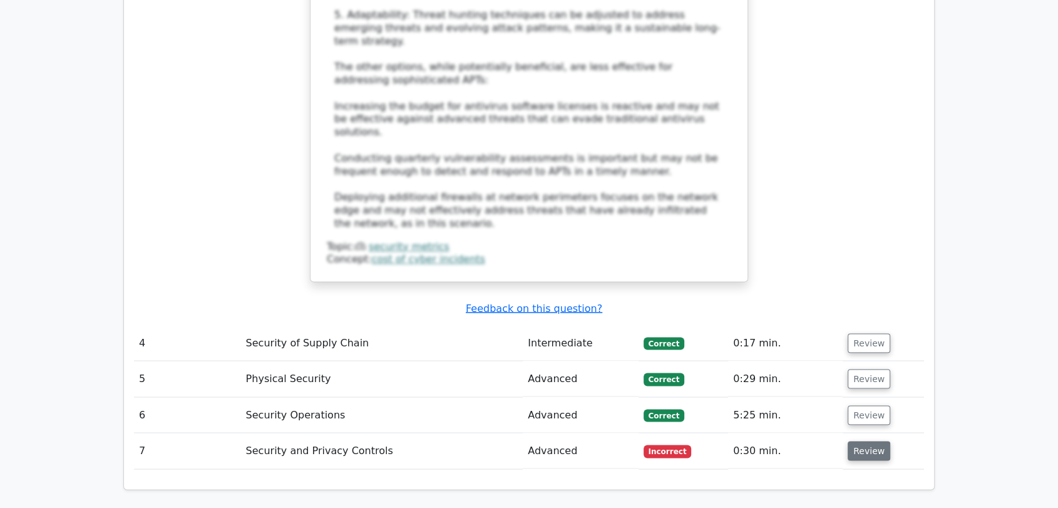
click at [862, 441] on button "Review" at bounding box center [868, 450] width 43 height 19
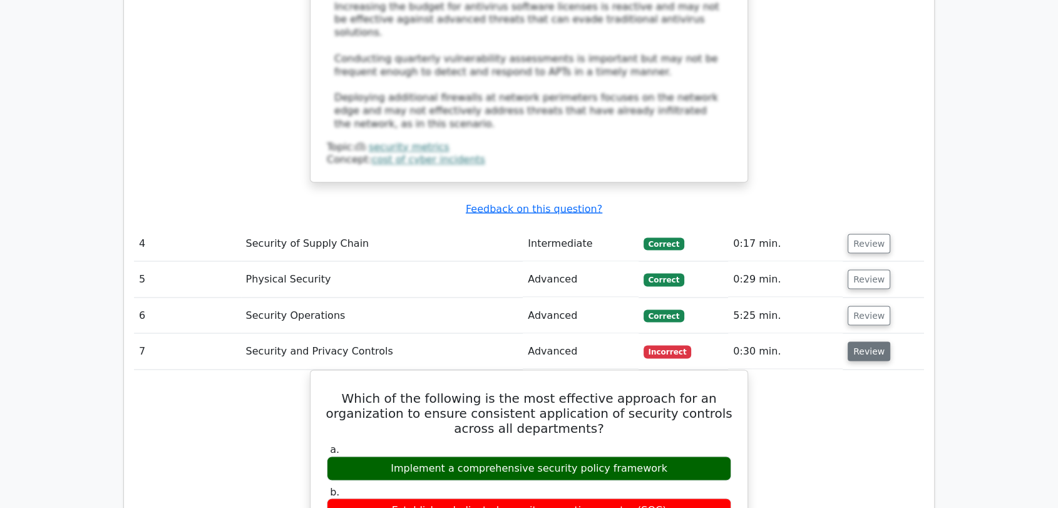
scroll to position [2294, 0]
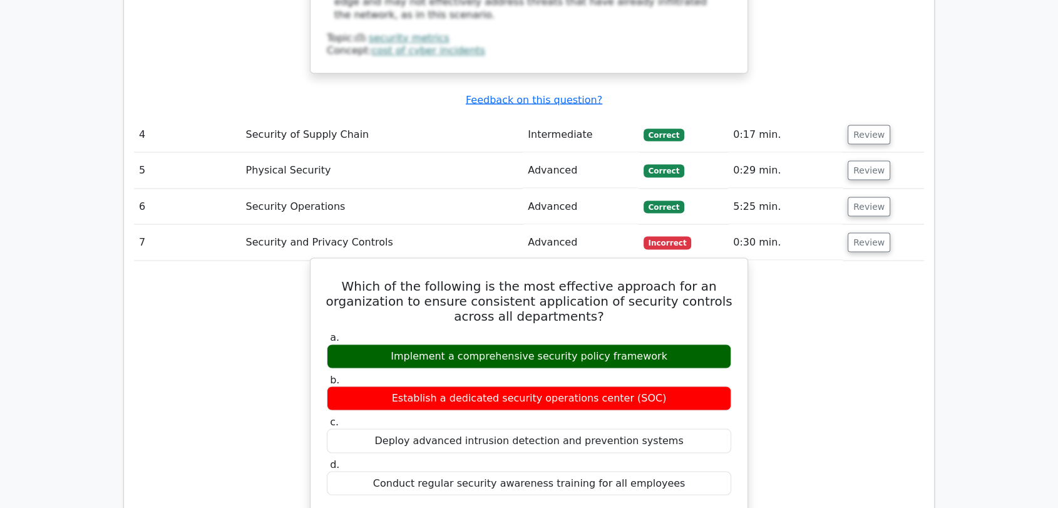
drag, startPoint x: 504, startPoint y: 322, endPoint x: 621, endPoint y: 319, distance: 117.7
click at [621, 385] on div "Establish a dedicated security operations center (SOC)" at bounding box center [529, 397] width 404 height 24
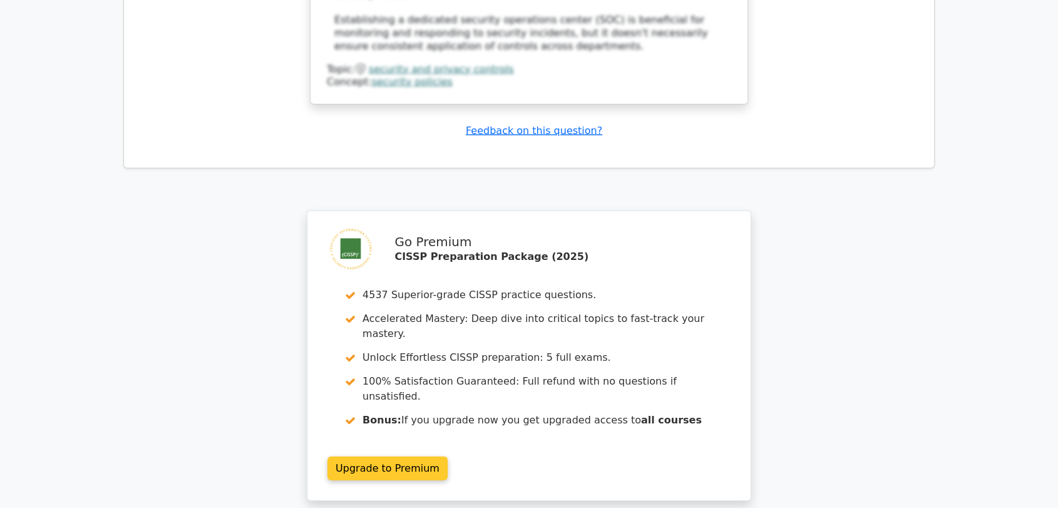
scroll to position [3252, 0]
